Goal: Book appointment/travel/reservation

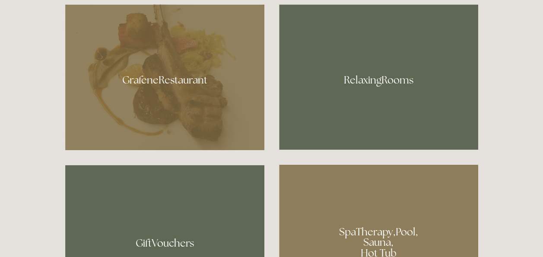
scroll to position [389, 0]
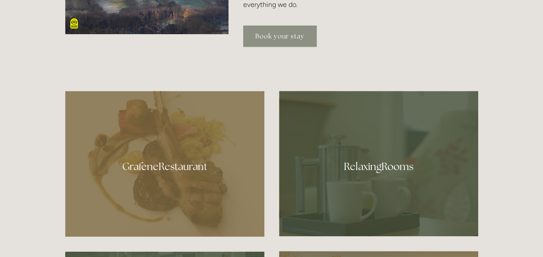
click at [276, 37] on link "Book your stay" at bounding box center [279, 36] width 73 height 21
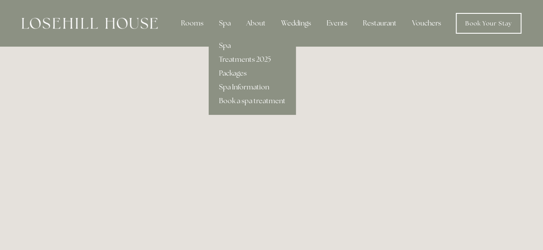
click at [228, 47] on link "Spa" at bounding box center [252, 46] width 87 height 14
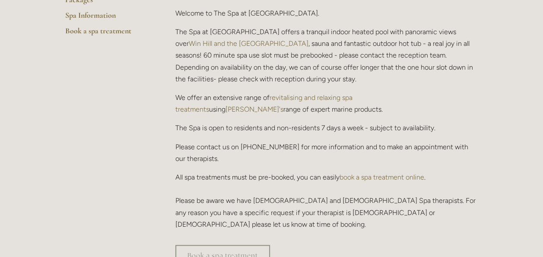
scroll to position [303, 0]
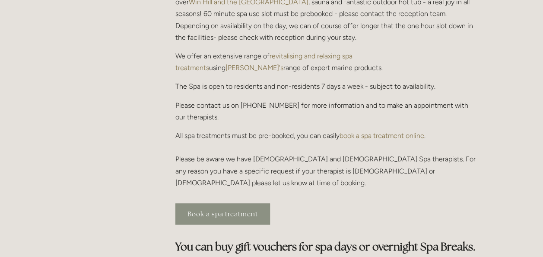
click at [218, 203] on link "Book a spa treatment" at bounding box center [223, 213] width 95 height 21
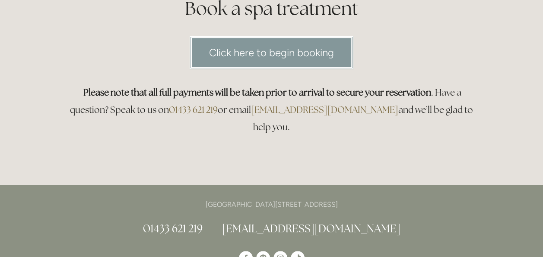
scroll to position [86, 0]
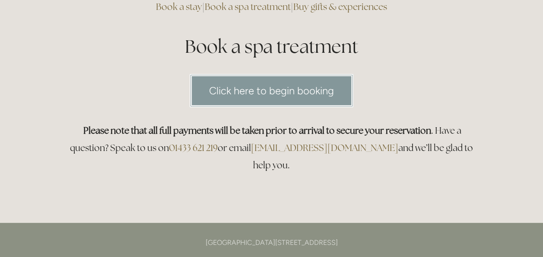
click at [319, 88] on link "Click here to begin booking" at bounding box center [272, 90] width 164 height 33
